Goal: Task Accomplishment & Management: Manage account settings

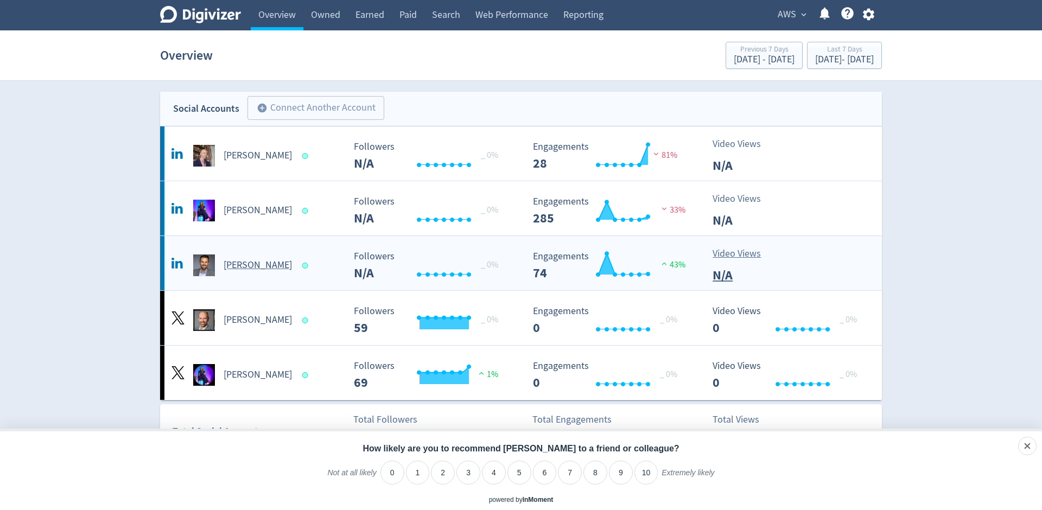
click at [249, 264] on h5 "[PERSON_NAME]" at bounding box center [258, 265] width 68 height 13
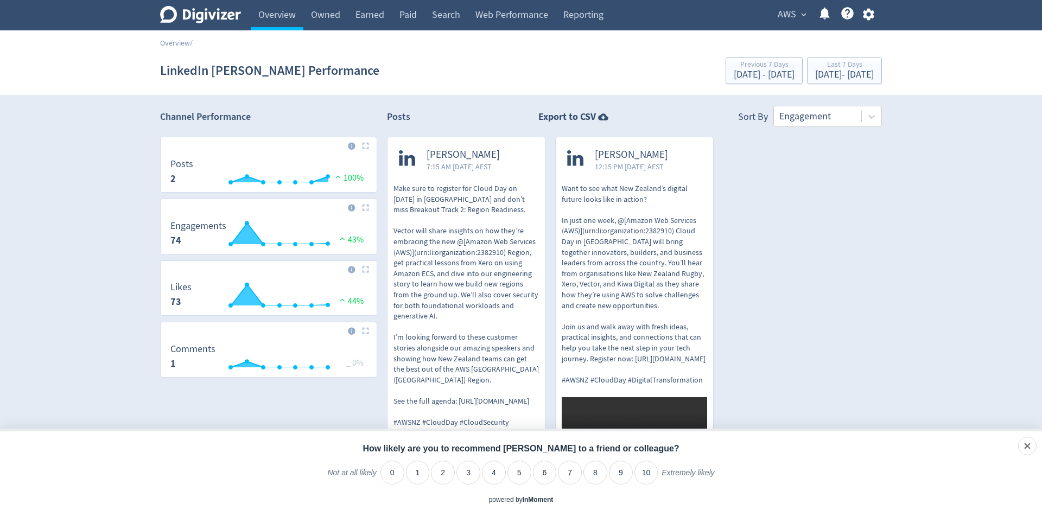
click at [793, 16] on span "AWS" at bounding box center [787, 14] width 18 height 17
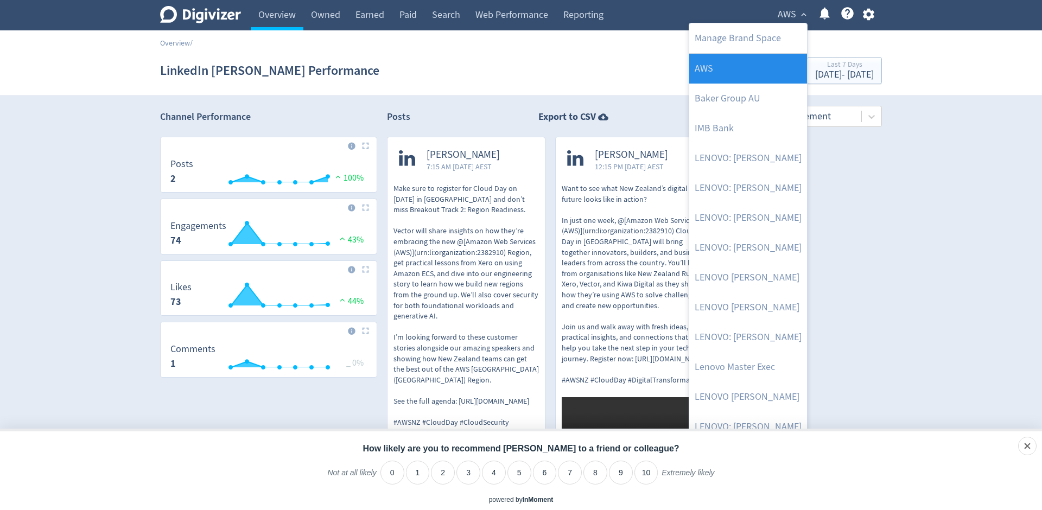
click at [708, 75] on link "AWS" at bounding box center [749, 69] width 118 height 30
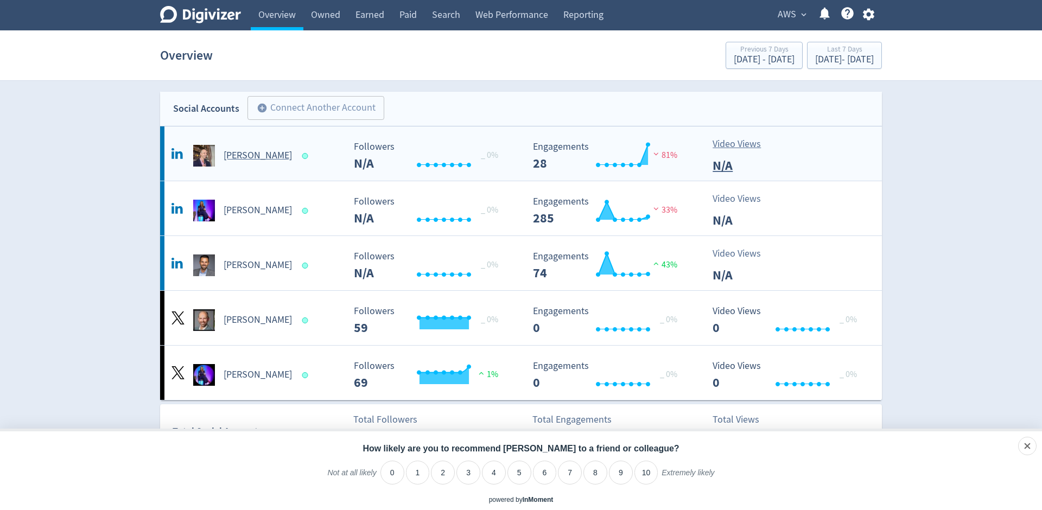
click at [242, 155] on h5 "[PERSON_NAME]" at bounding box center [258, 155] width 68 height 13
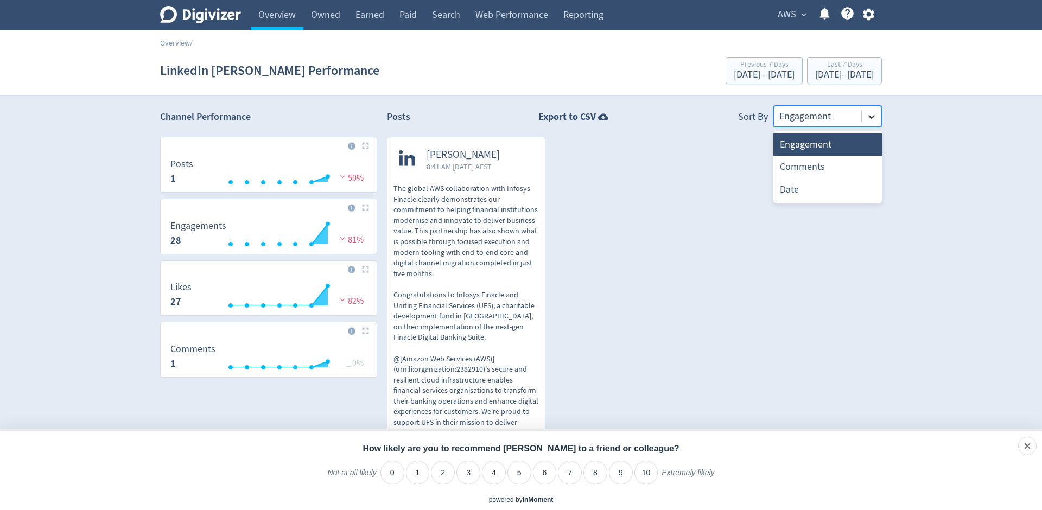
click at [870, 118] on icon at bounding box center [872, 116] width 11 height 11
click at [926, 131] on div "Digivizer Logo [PERSON_NAME] Logo Overview Owned Earned Paid Search Web Perform…" at bounding box center [521, 327] width 1042 height 655
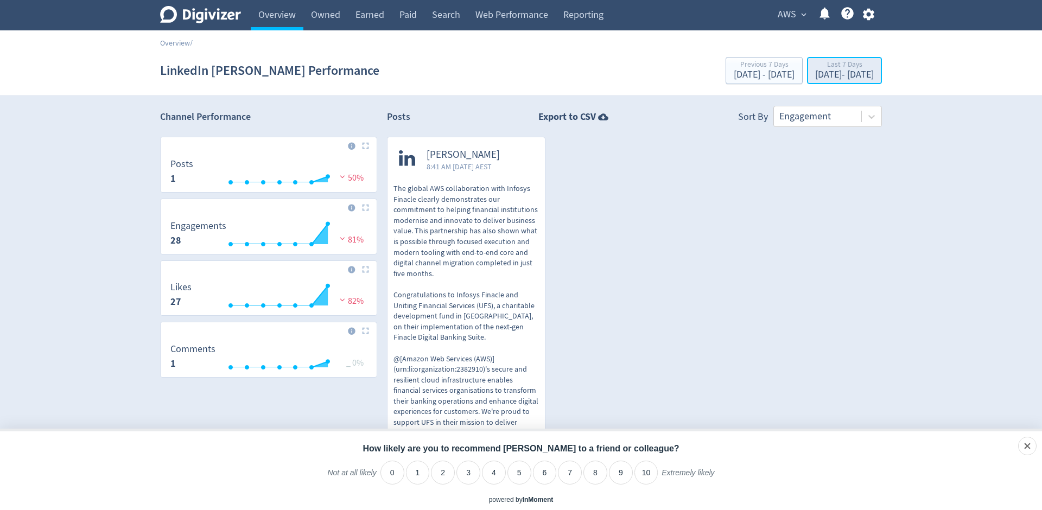
click at [816, 73] on div "[DATE] - [DATE]" at bounding box center [845, 75] width 59 height 10
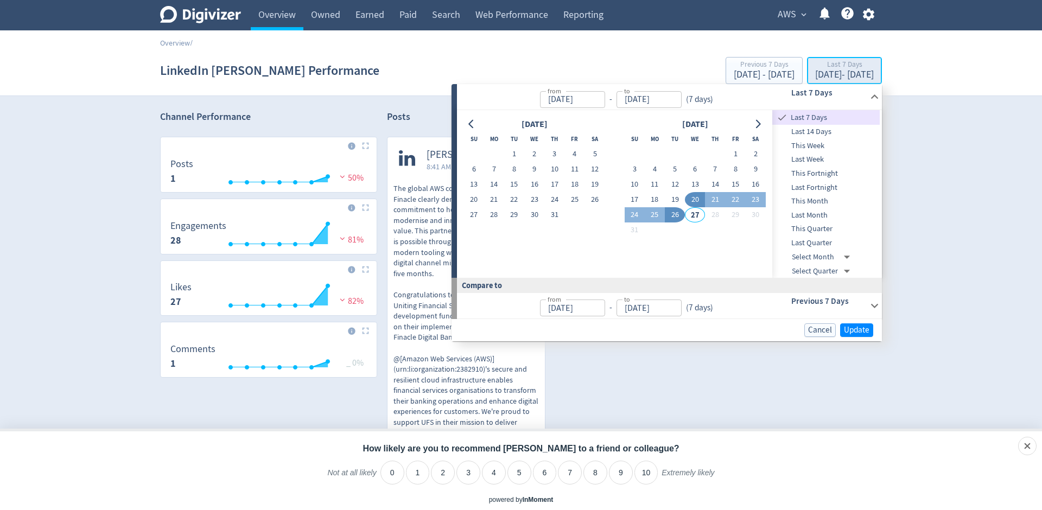
type input "[DATE]"
click at [510, 150] on button "1" at bounding box center [514, 154] width 20 height 15
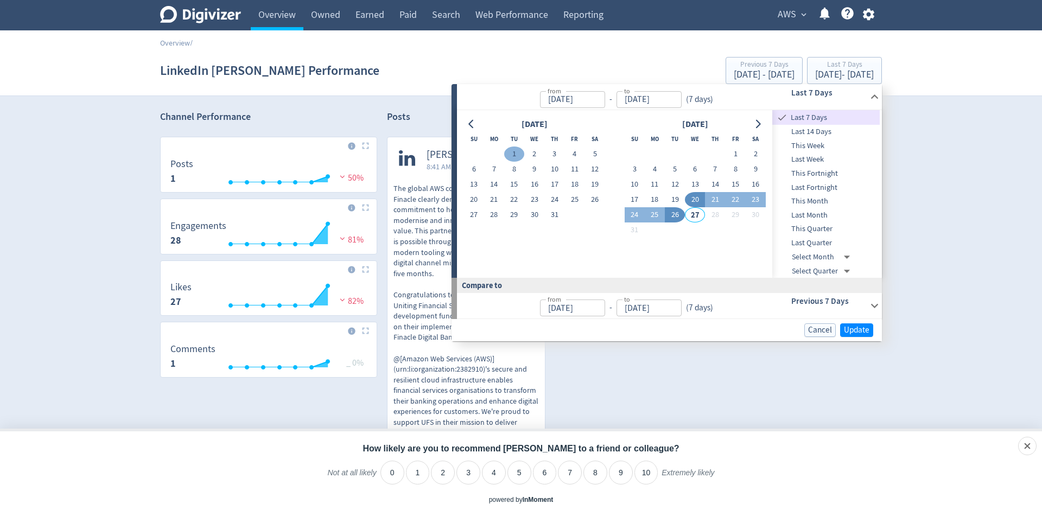
type input "[DATE]"
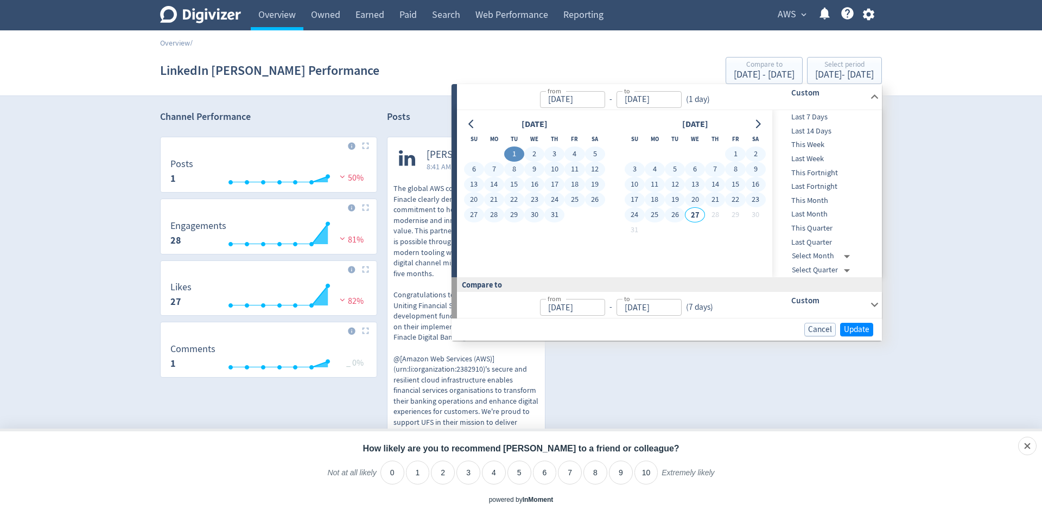
click at [677, 214] on button "26" at bounding box center [675, 214] width 20 height 15
type input "[DATE]"
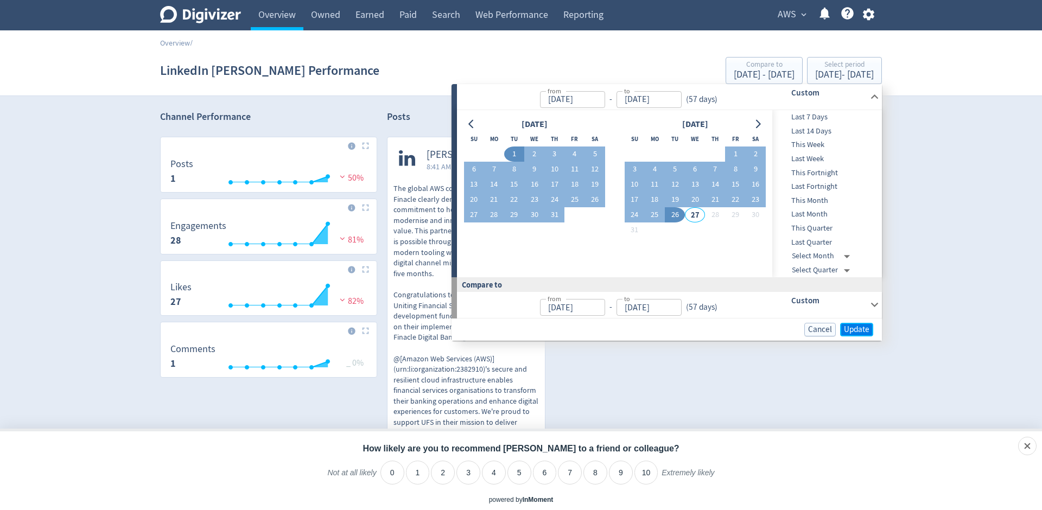
click at [853, 332] on span "Update" at bounding box center [857, 330] width 26 height 8
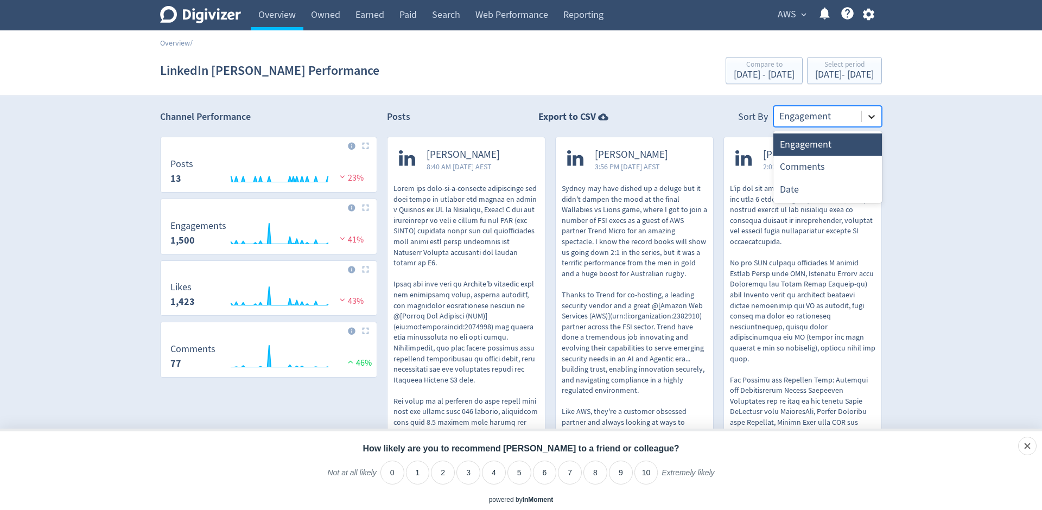
click at [870, 117] on icon at bounding box center [872, 117] width 7 height 4
click at [815, 141] on div "Engagement" at bounding box center [828, 145] width 109 height 22
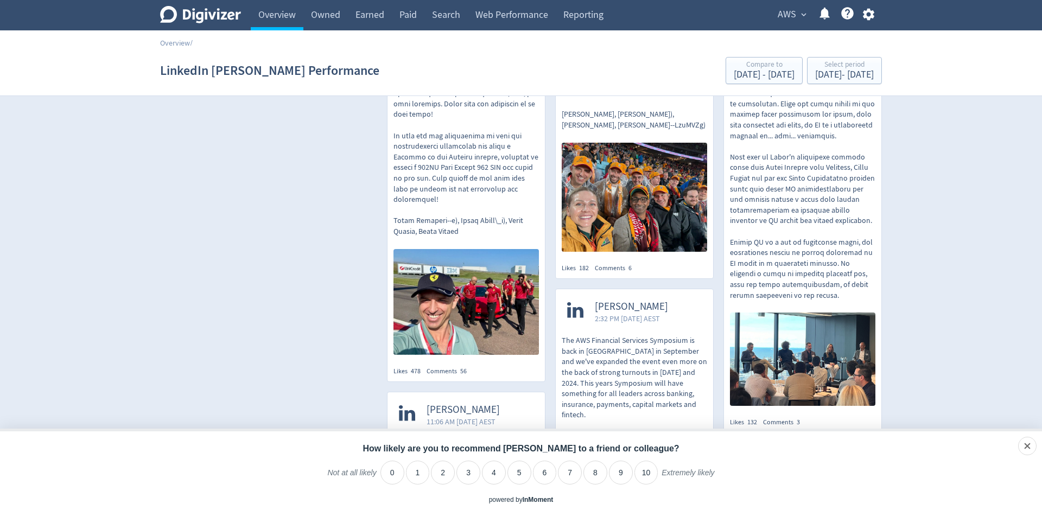
scroll to position [352, 0]
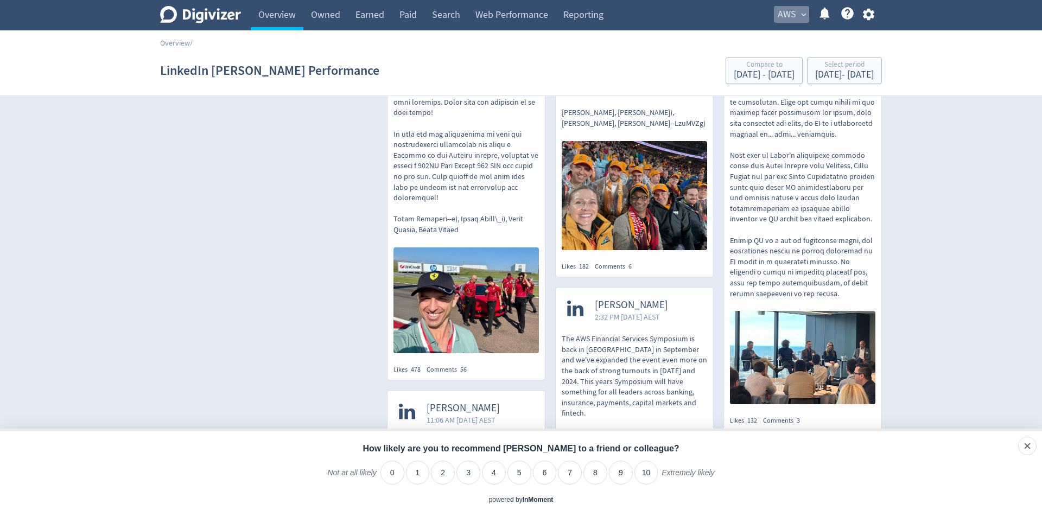
click at [802, 14] on span "expand_more" at bounding box center [804, 15] width 10 height 10
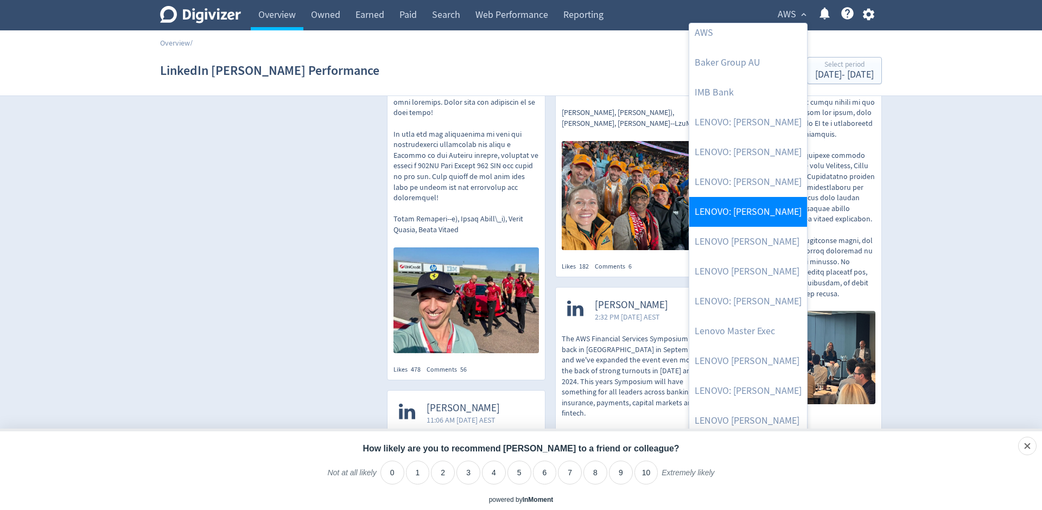
scroll to position [41, 0]
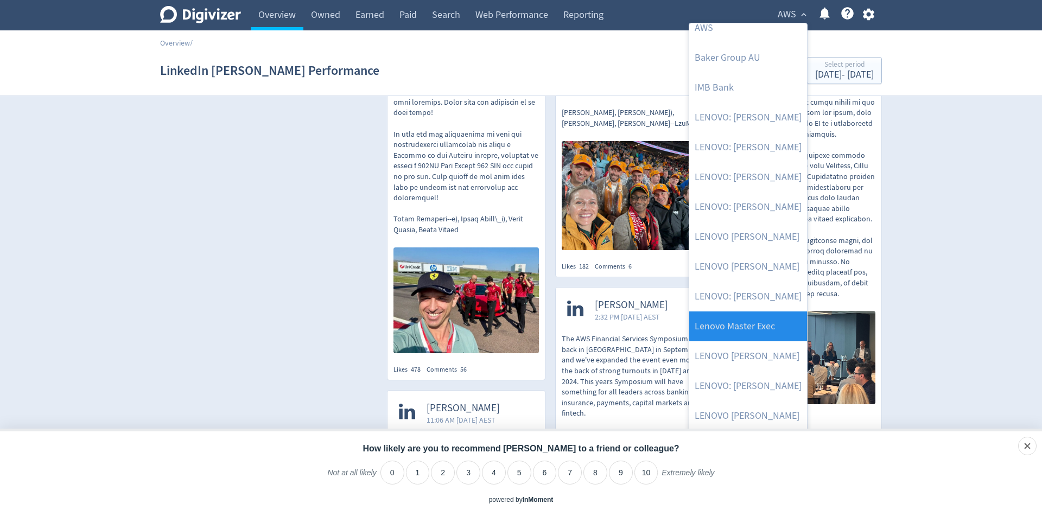
click at [732, 326] on link "Lenovo Master Exec" at bounding box center [749, 327] width 118 height 30
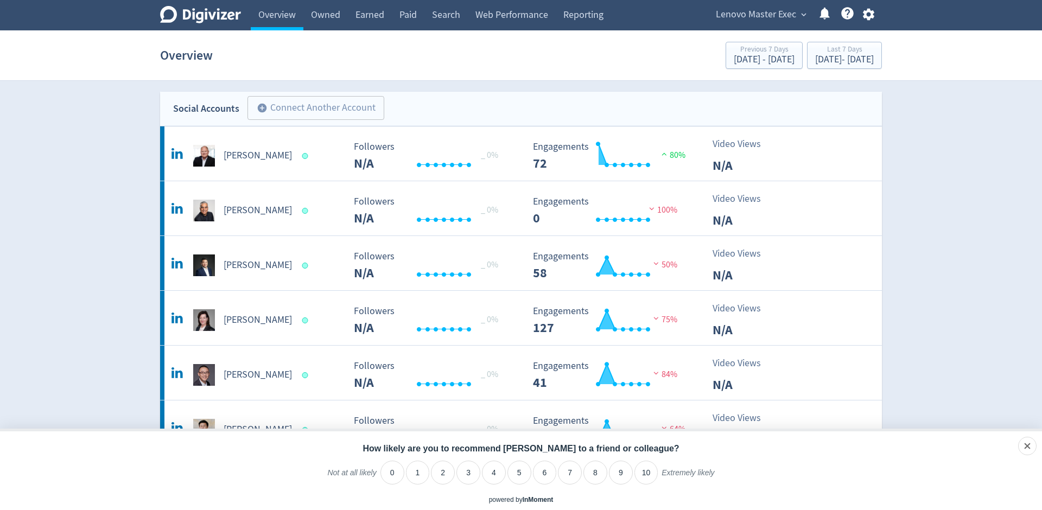
click at [800, 15] on span "expand_more" at bounding box center [804, 15] width 10 height 10
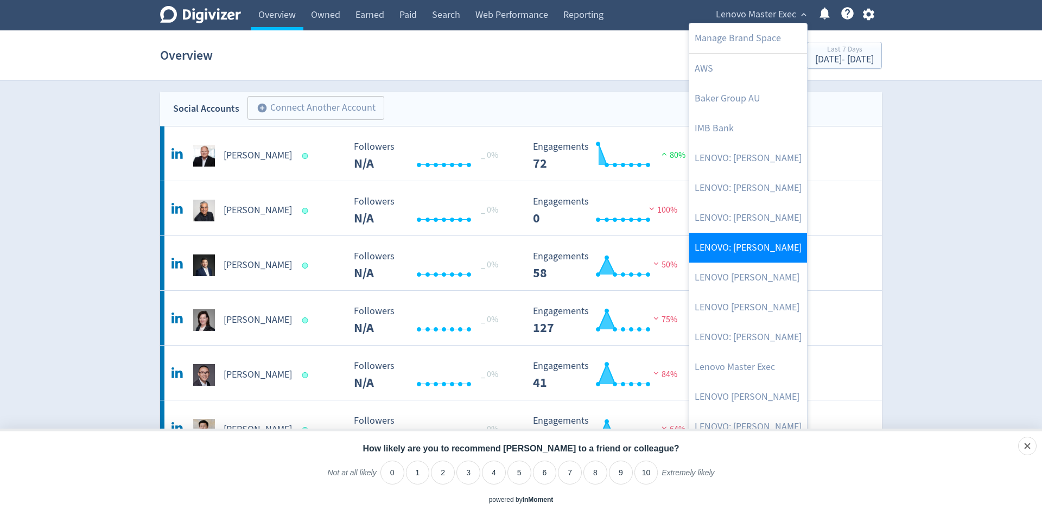
scroll to position [81, 0]
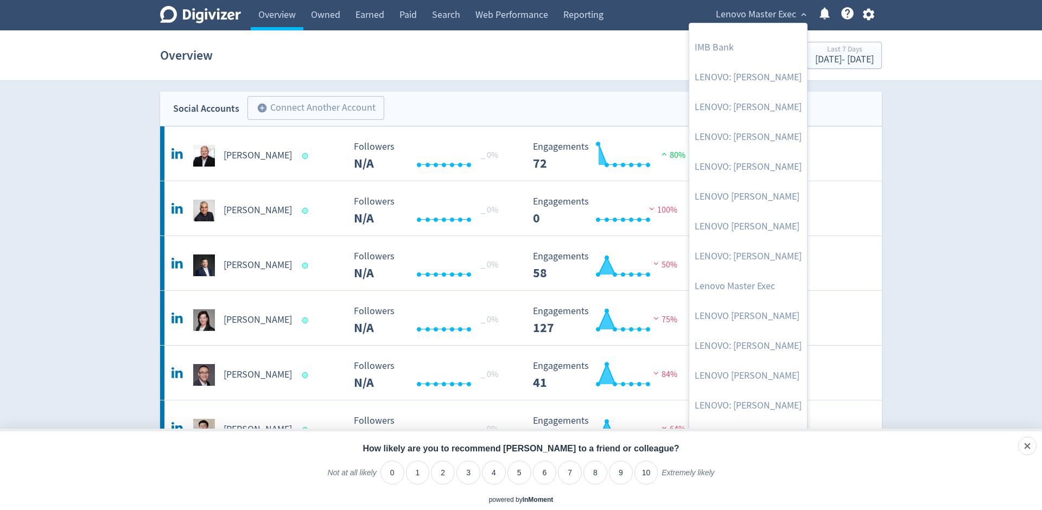
click at [869, 17] on div at bounding box center [521, 255] width 1042 height 510
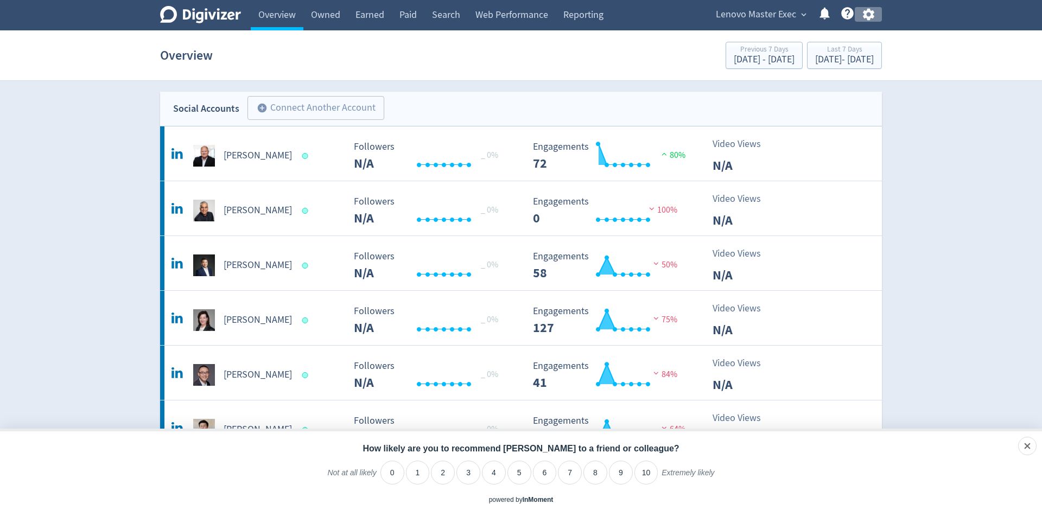
click at [867, 11] on icon "button" at bounding box center [868, 15] width 11 height 12
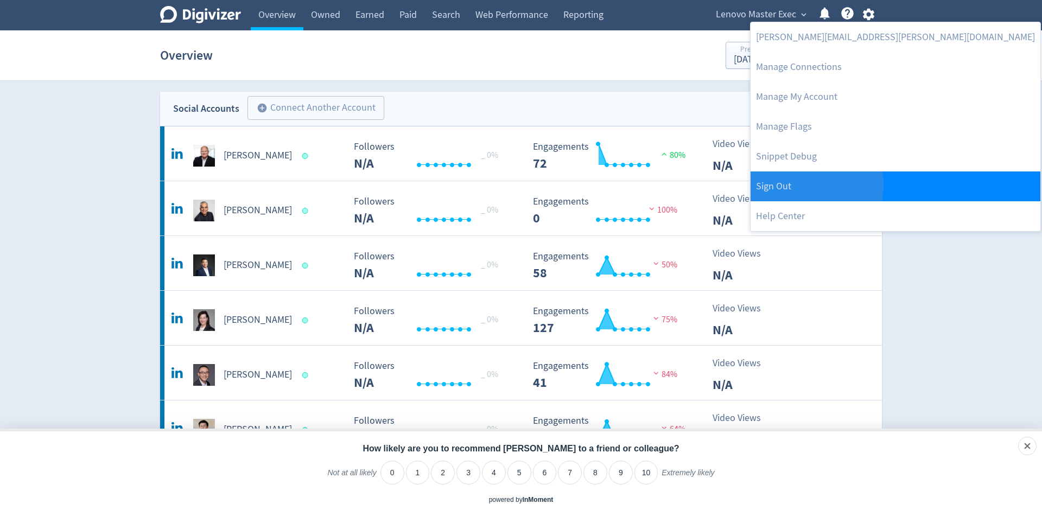
click at [782, 185] on link "Sign Out" at bounding box center [896, 187] width 290 height 30
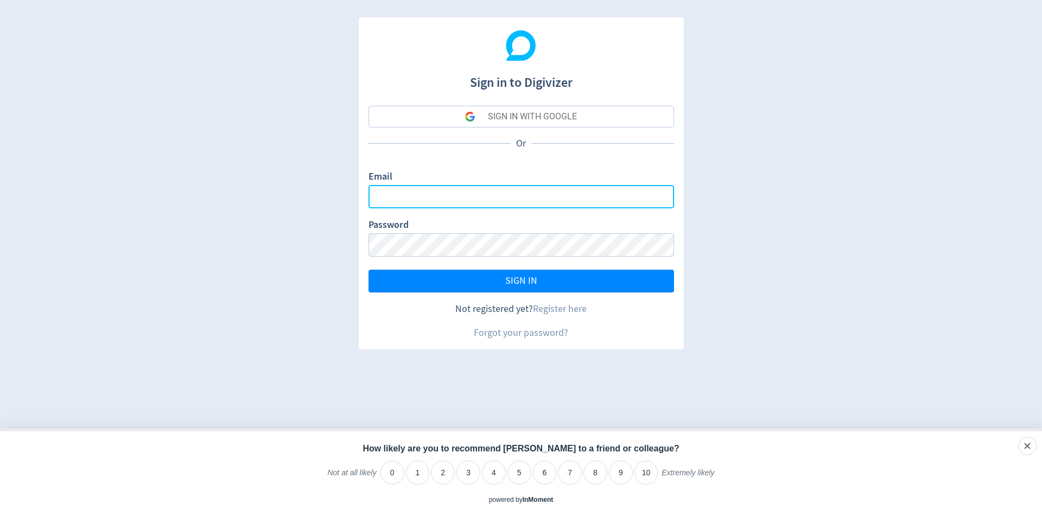
type input "[PERSON_NAME][EMAIL_ADDRESS][PERSON_NAME][DOMAIN_NAME]"
